Goal: Task Accomplishment & Management: Use online tool/utility

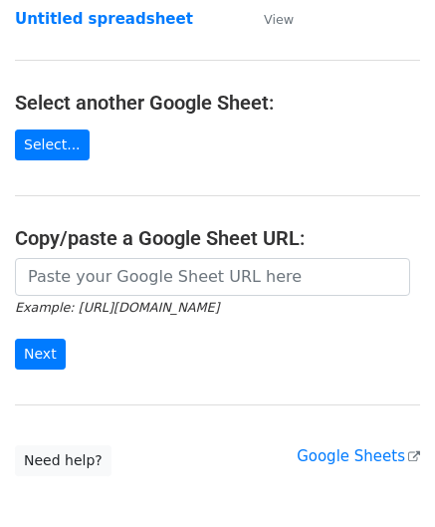
scroll to position [261, 0]
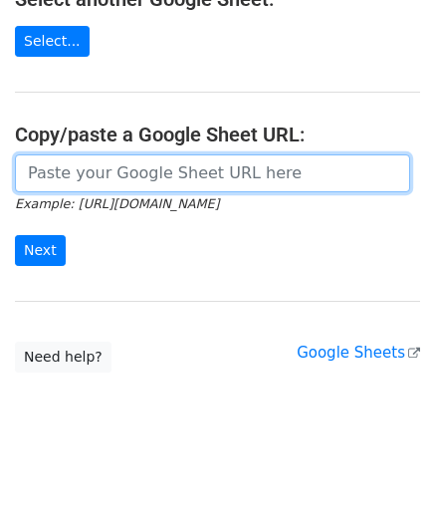
click at [84, 170] on input "url" at bounding box center [212, 173] width 395 height 38
paste input "[URL][DOMAIN_NAME]"
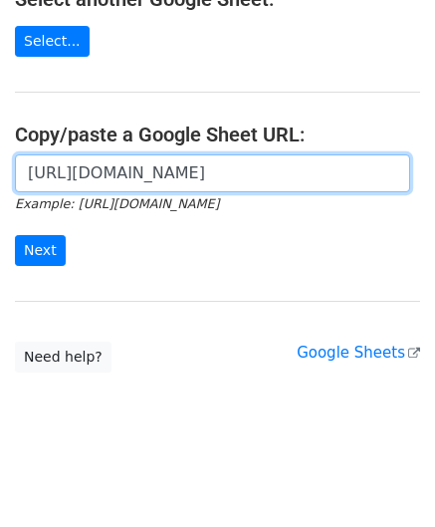
scroll to position [0, 422]
type input "[URL][DOMAIN_NAME]"
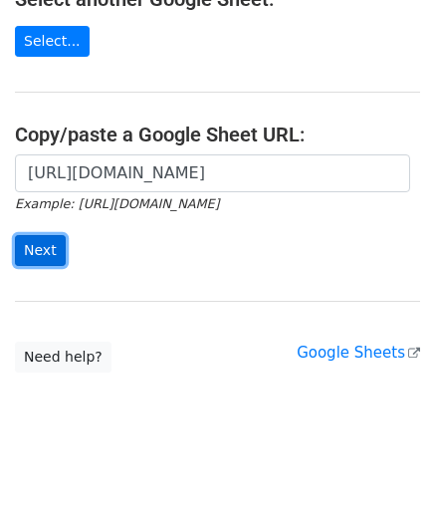
scroll to position [0, 0]
click at [44, 247] on input "Next" at bounding box center [40, 250] width 51 height 31
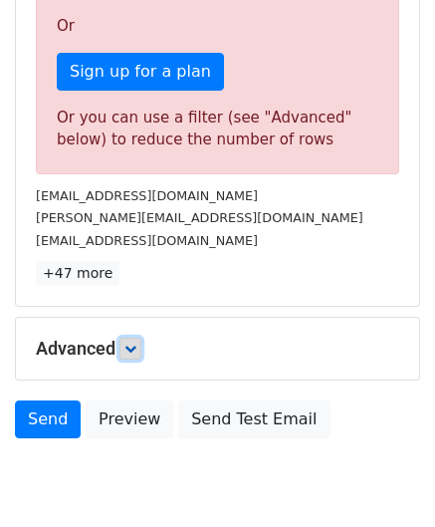
click at [140, 343] on link at bounding box center [130, 348] width 22 height 22
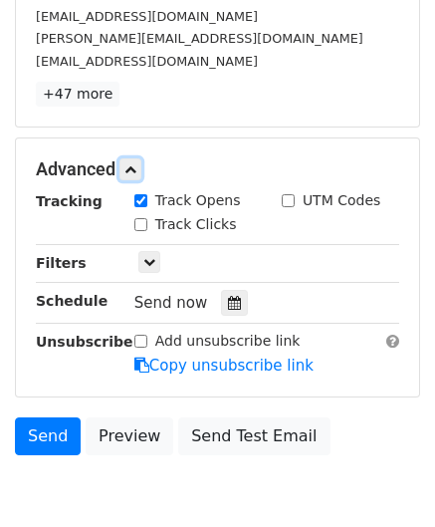
scroll to position [796, 0]
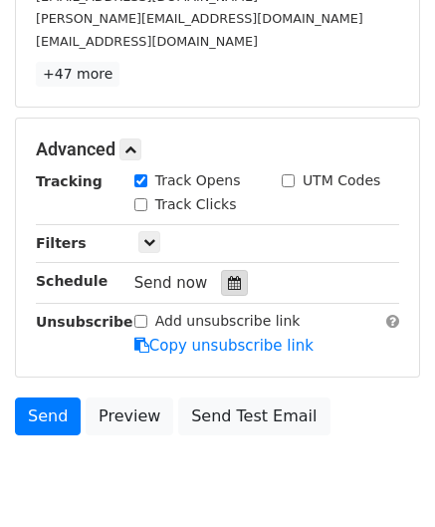
click at [231, 287] on div at bounding box center [234, 283] width 27 height 26
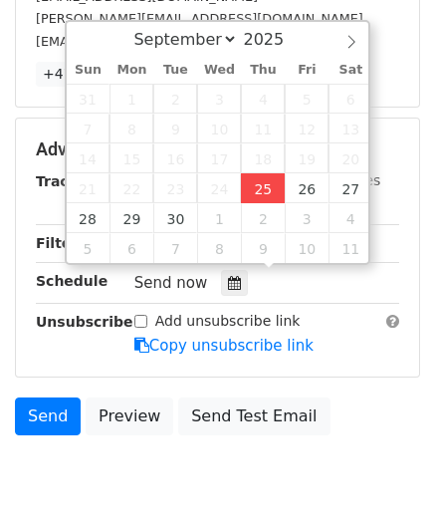
type input "2025-09-25 12:00"
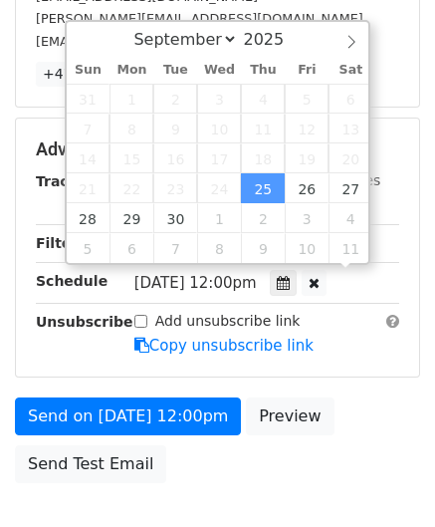
scroll to position [0, 0]
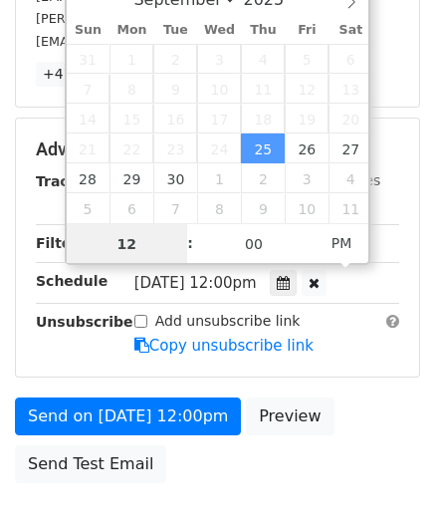
type input "8"
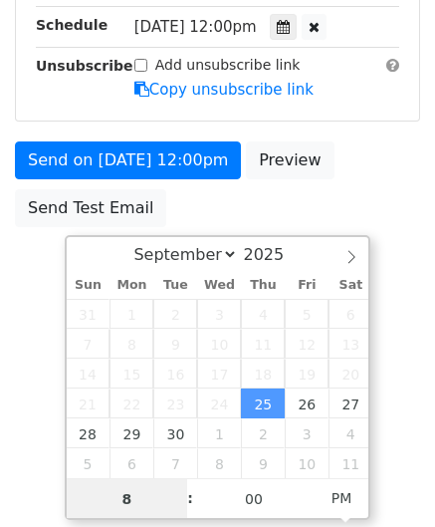
scroll to position [796, 0]
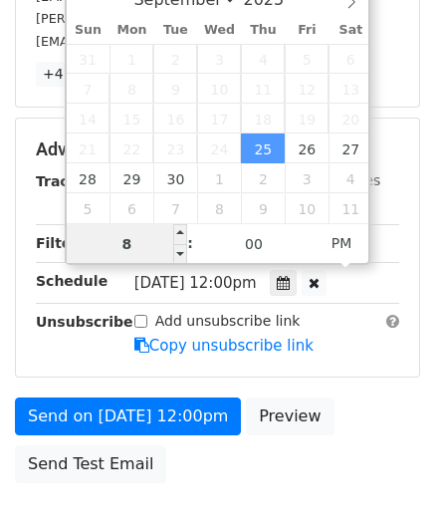
drag, startPoint x: 158, startPoint y: 242, endPoint x: 93, endPoint y: 244, distance: 65.7
click at [93, 244] on input "8" at bounding box center [127, 244] width 121 height 40
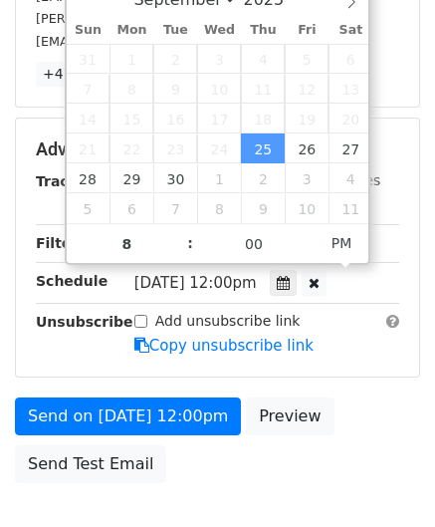
type input "2025-09-25 20:00"
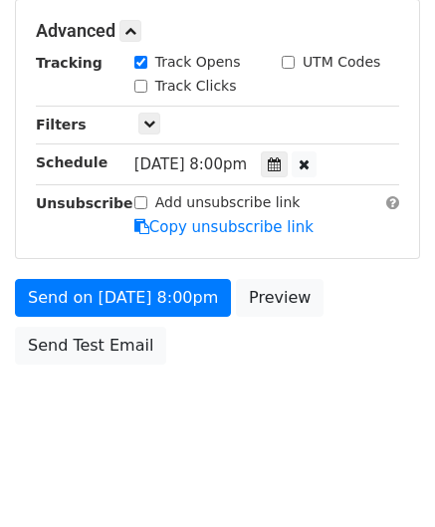
scroll to position [913, 0]
